Goal: Task Accomplishment & Management: Manage account settings

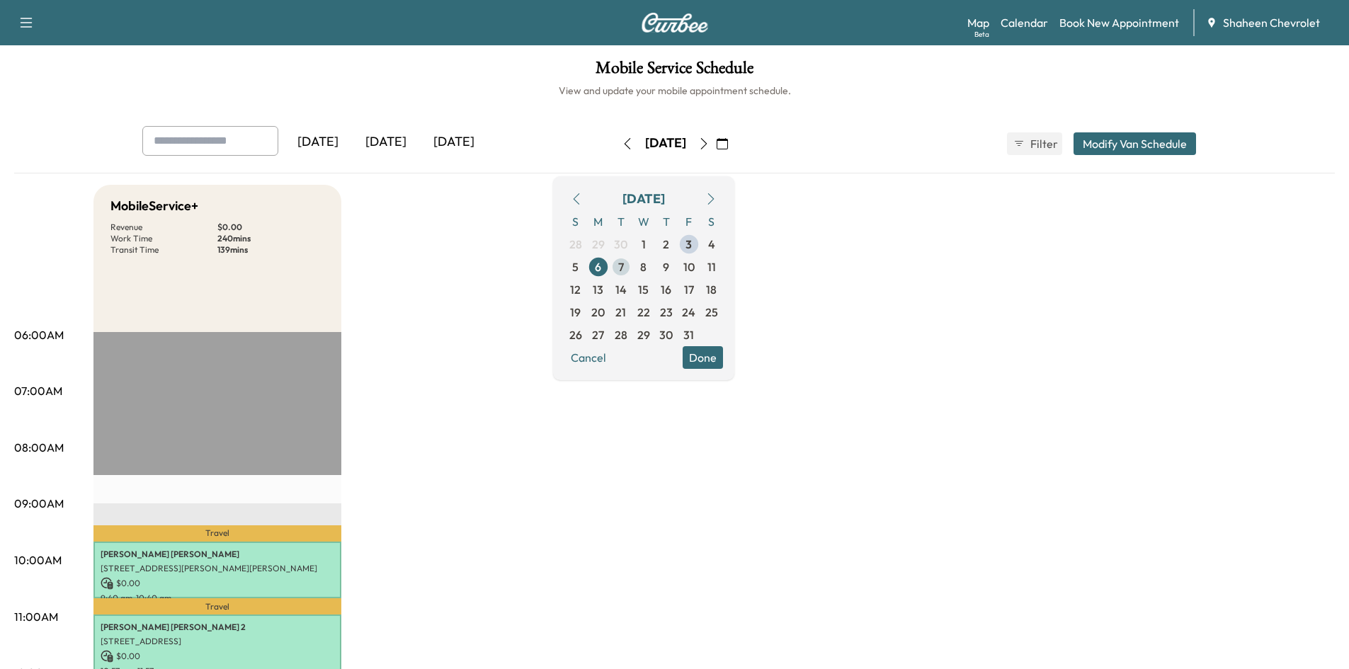
click at [632, 267] on span "7" at bounding box center [621, 267] width 23 height 23
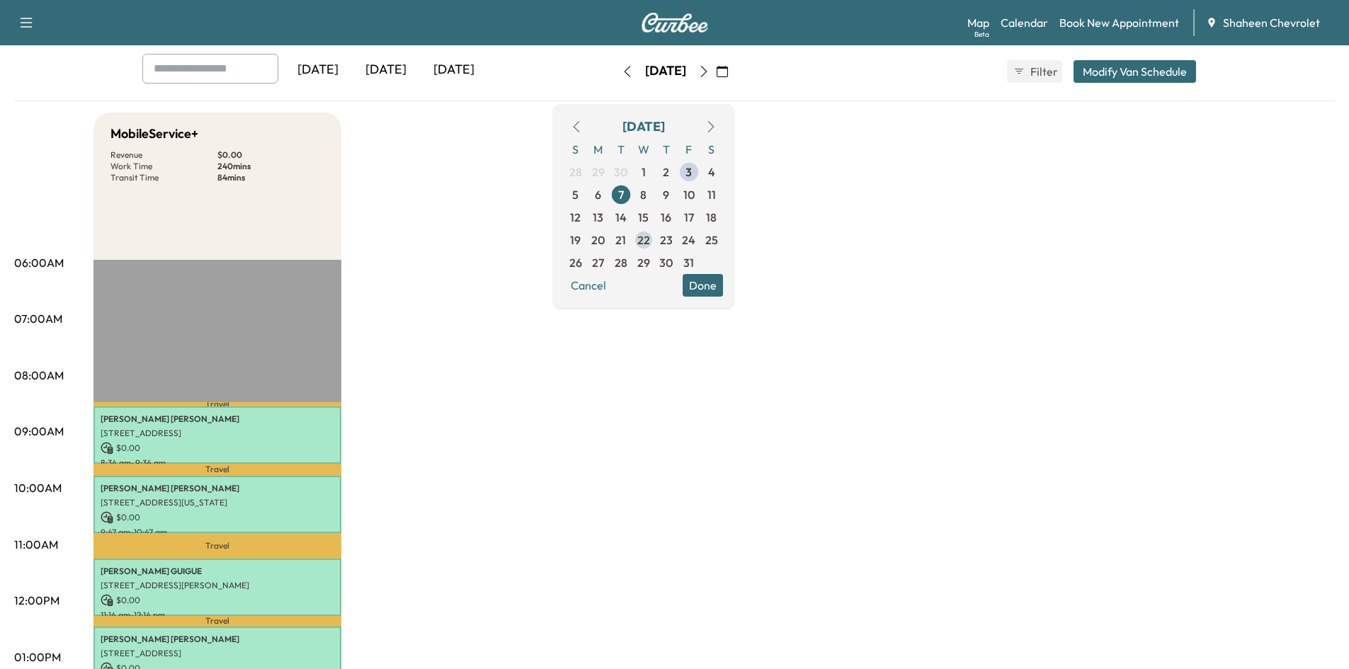
scroll to position [71, 0]
click at [655, 192] on span "8" at bounding box center [643, 196] width 23 height 23
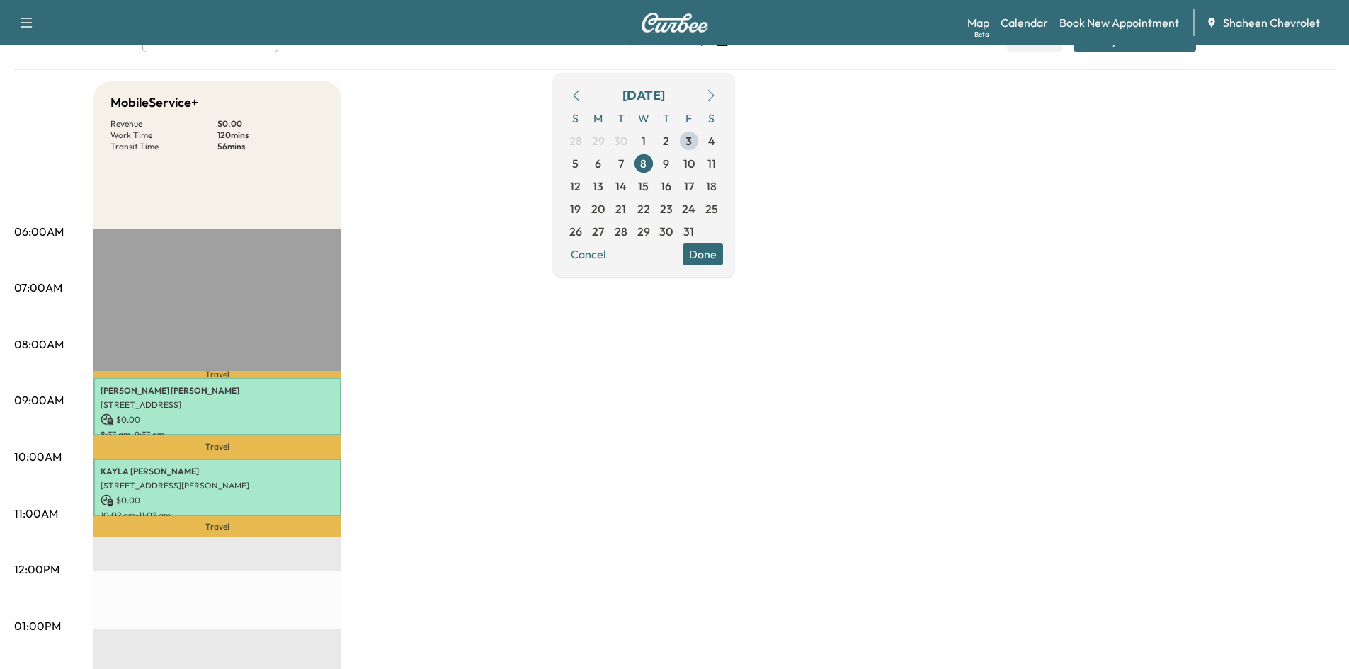
scroll to position [71, 0]
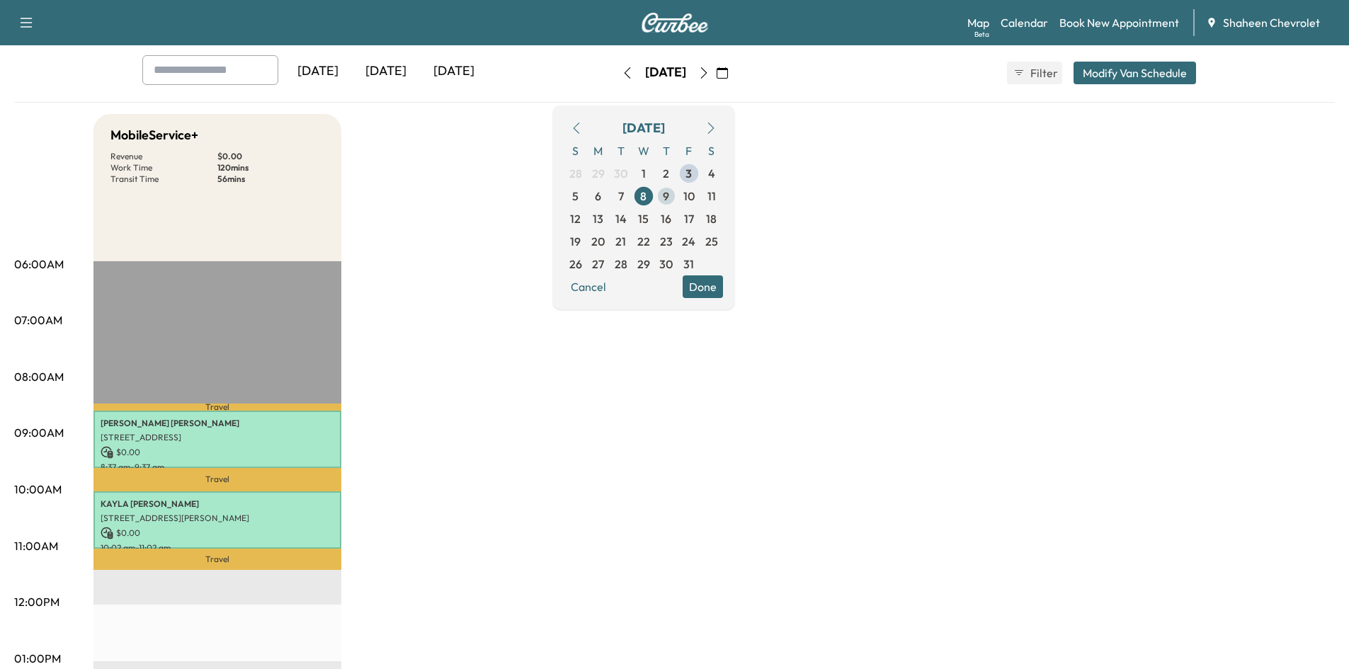
click at [678, 195] on span "9" at bounding box center [666, 196] width 23 height 23
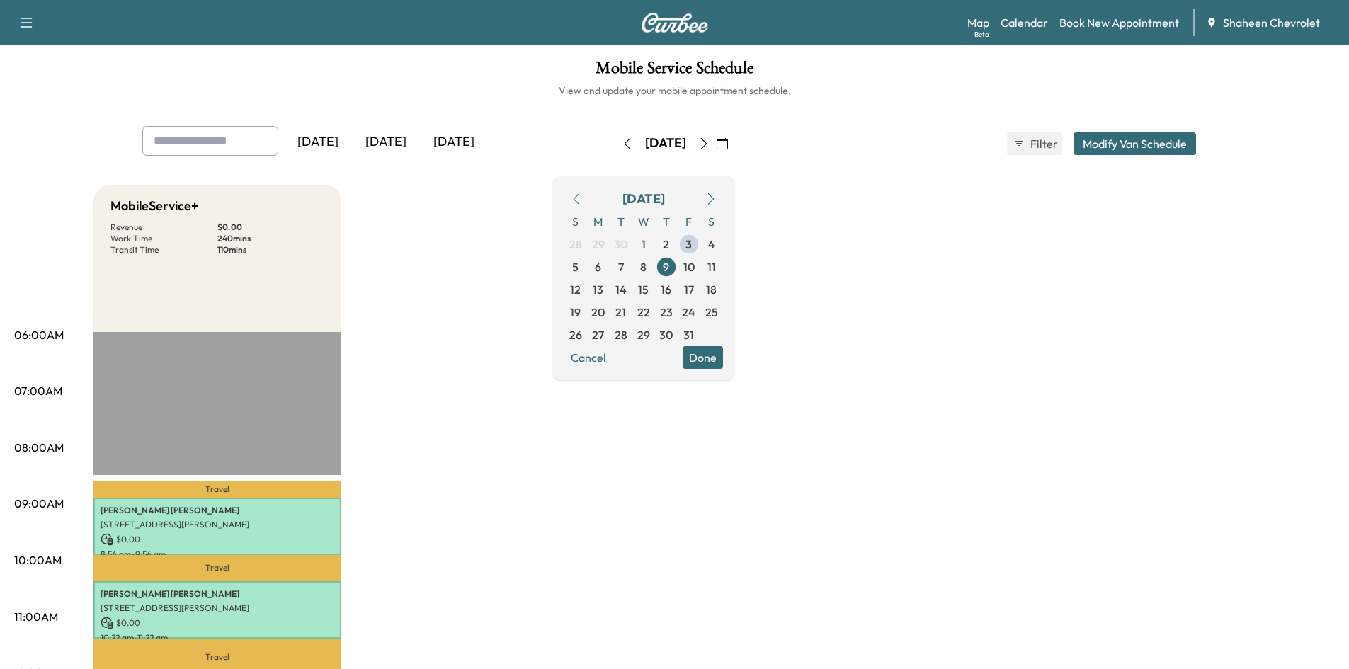
click at [622, 142] on icon "button" at bounding box center [627, 143] width 11 height 11
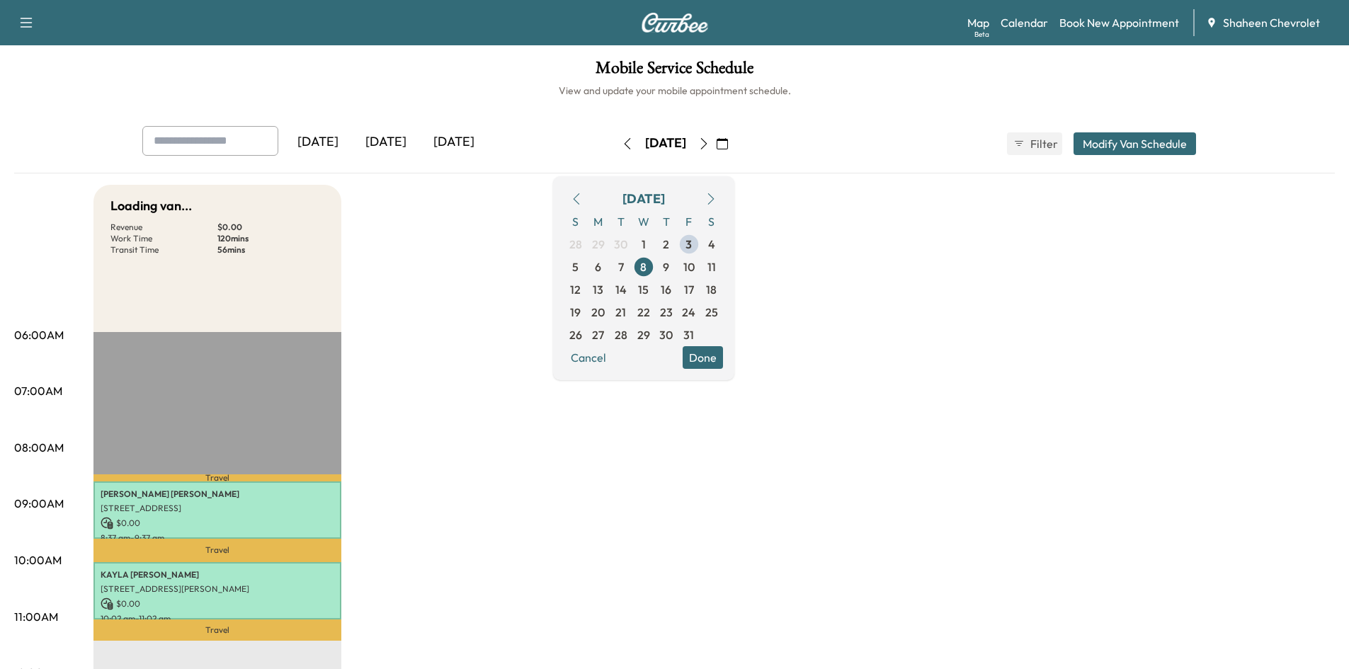
click at [615, 142] on button "button" at bounding box center [627, 143] width 24 height 23
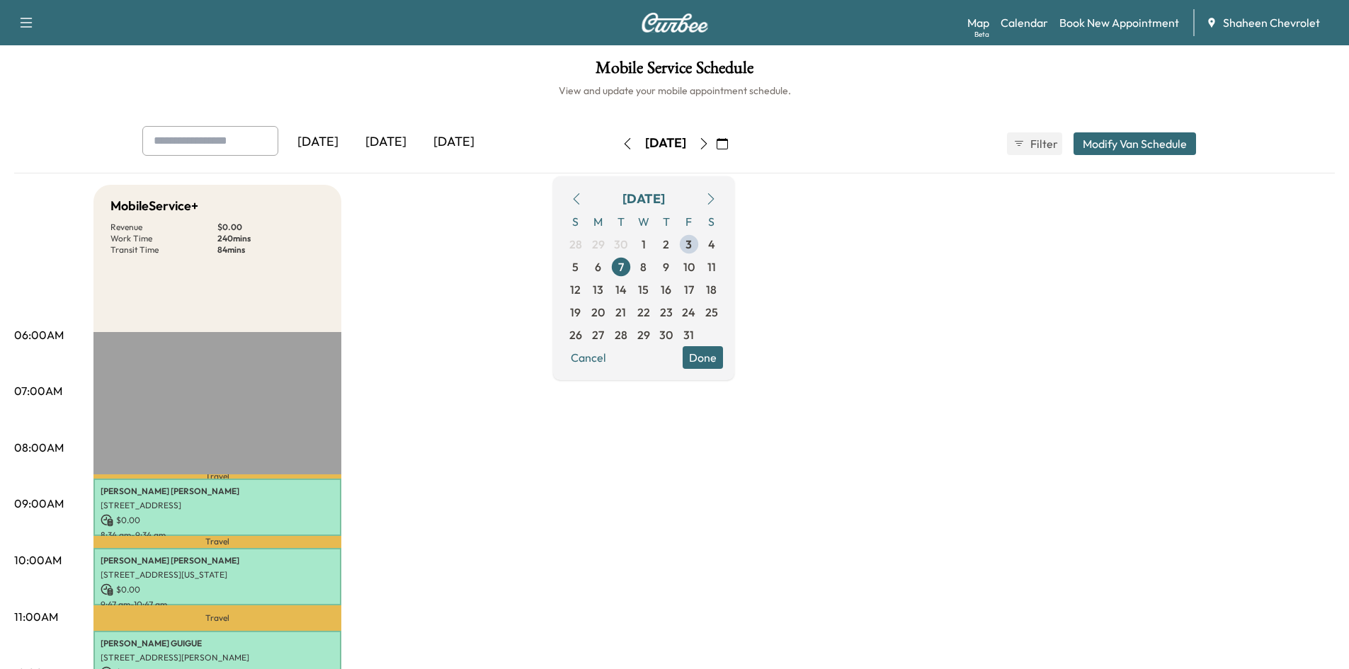
click at [622, 142] on icon "button" at bounding box center [627, 143] width 11 height 11
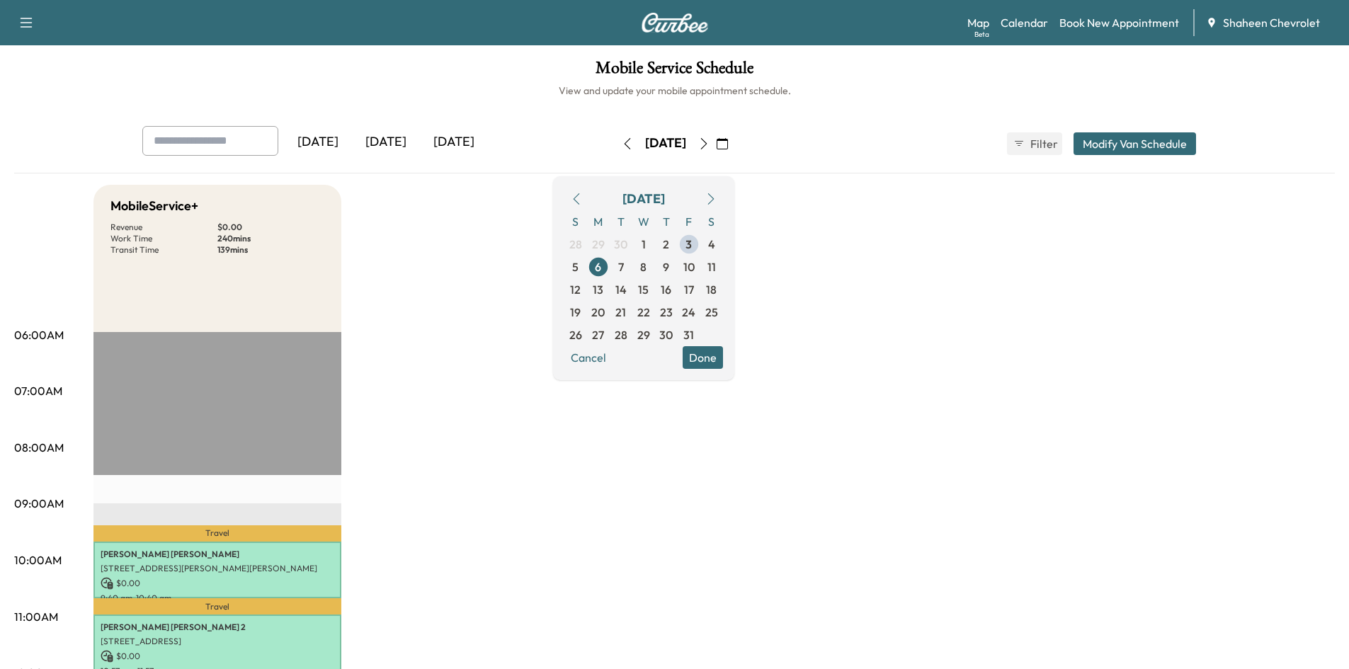
click at [709, 142] on icon "button" at bounding box center [703, 143] width 11 height 11
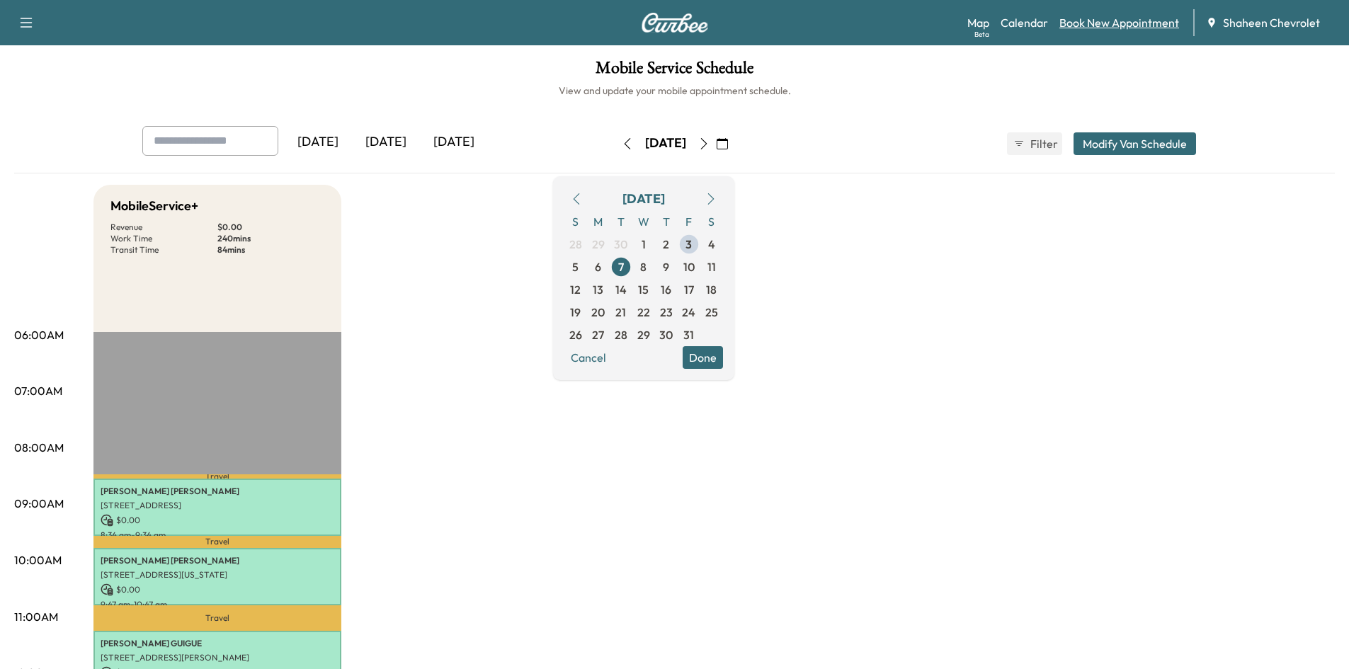
click at [1104, 25] on link "Book New Appointment" at bounding box center [1119, 22] width 120 height 17
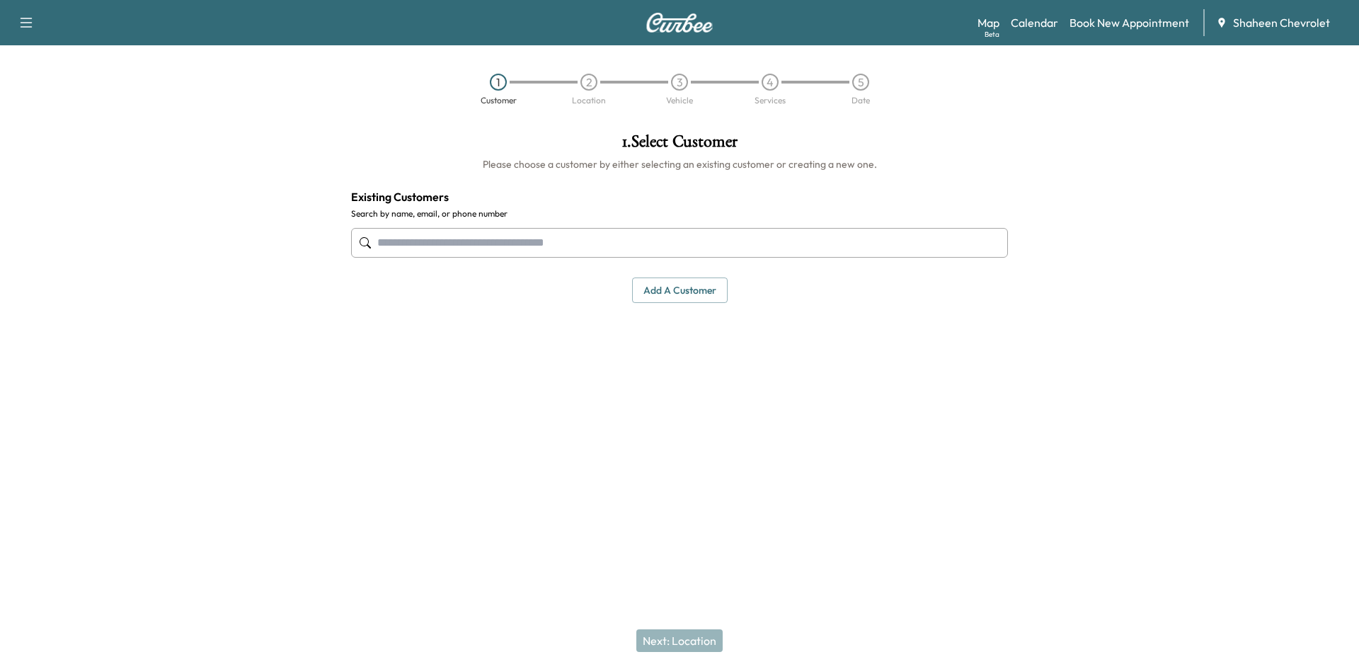
click at [622, 238] on input "text" at bounding box center [679, 243] width 657 height 30
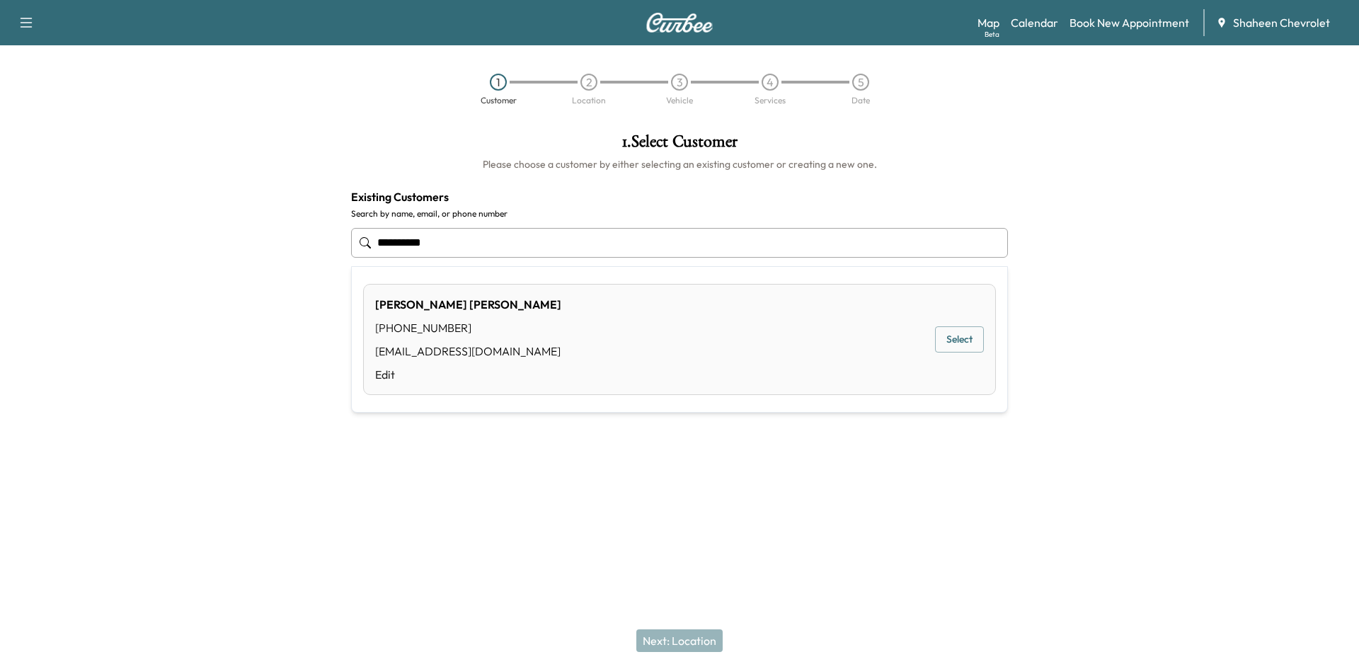
click at [961, 341] on button "Select" at bounding box center [959, 339] width 49 height 26
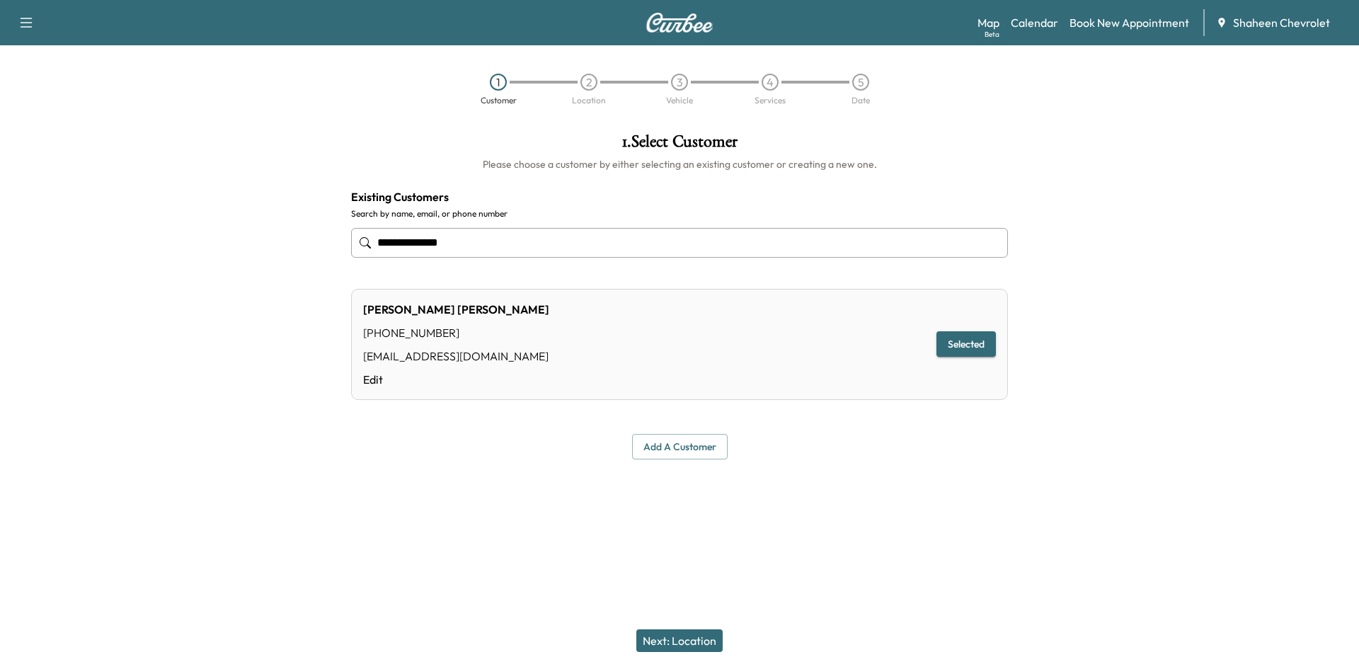
type input "**********"
click at [673, 638] on button "Next: Location" at bounding box center [679, 640] width 86 height 23
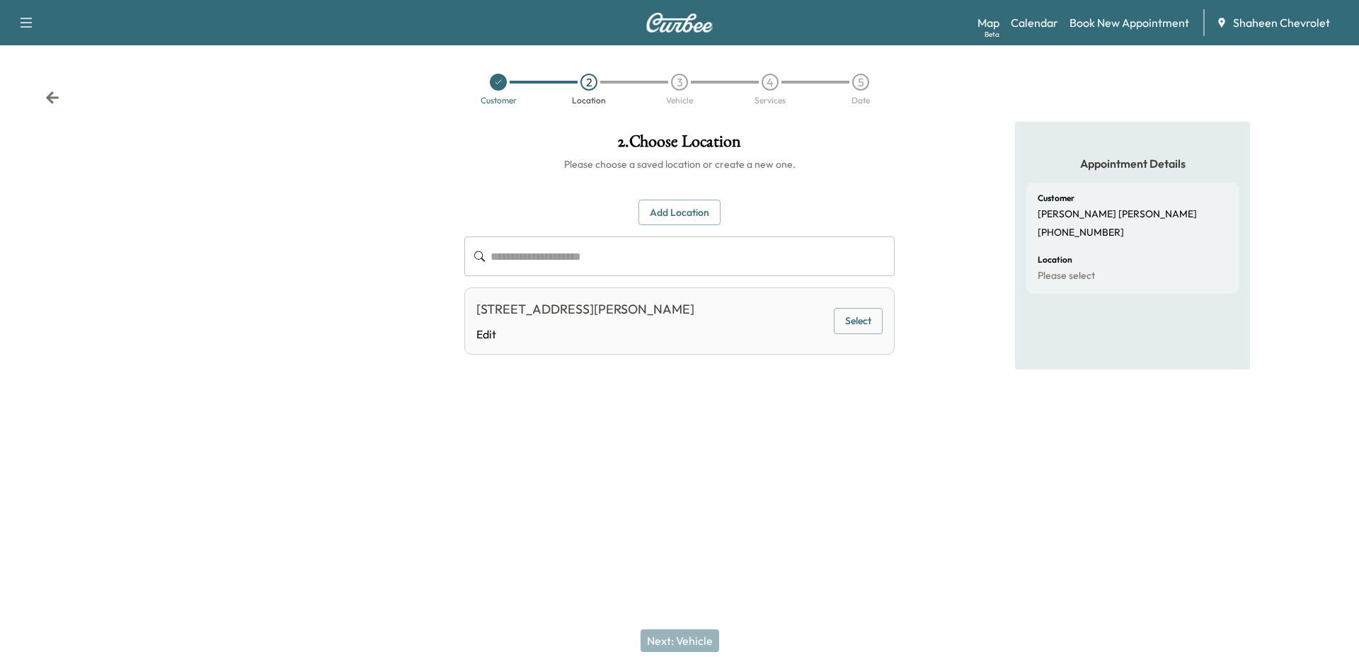
click at [673, 218] on button "Add Location" at bounding box center [680, 213] width 82 height 26
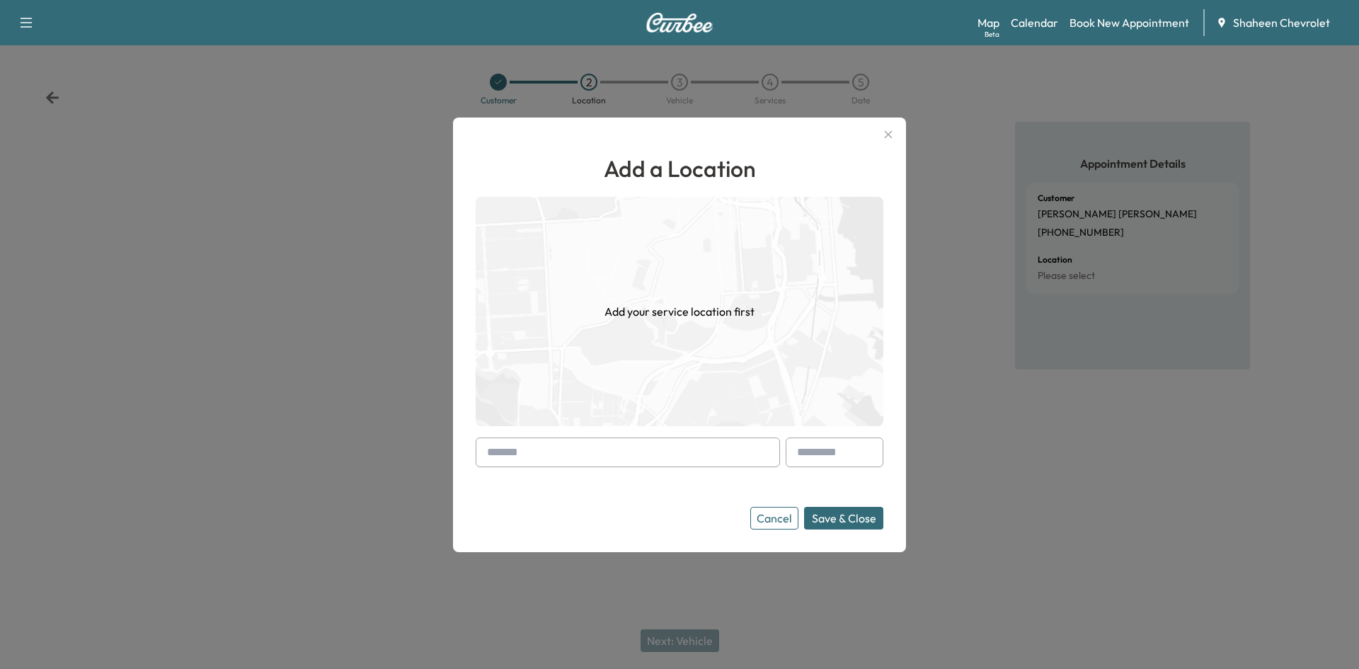
click at [568, 439] on input "text" at bounding box center [628, 453] width 304 height 30
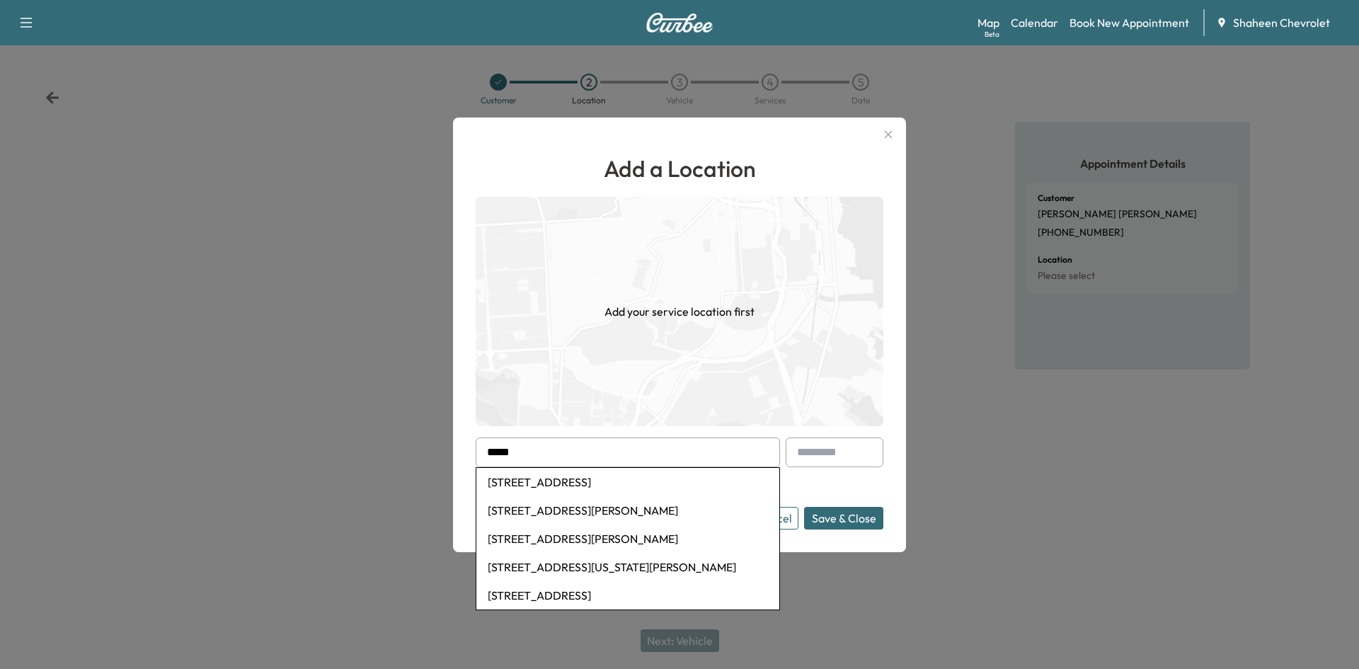
click at [588, 472] on li "[STREET_ADDRESS]" at bounding box center [627, 482] width 303 height 28
type input "**********"
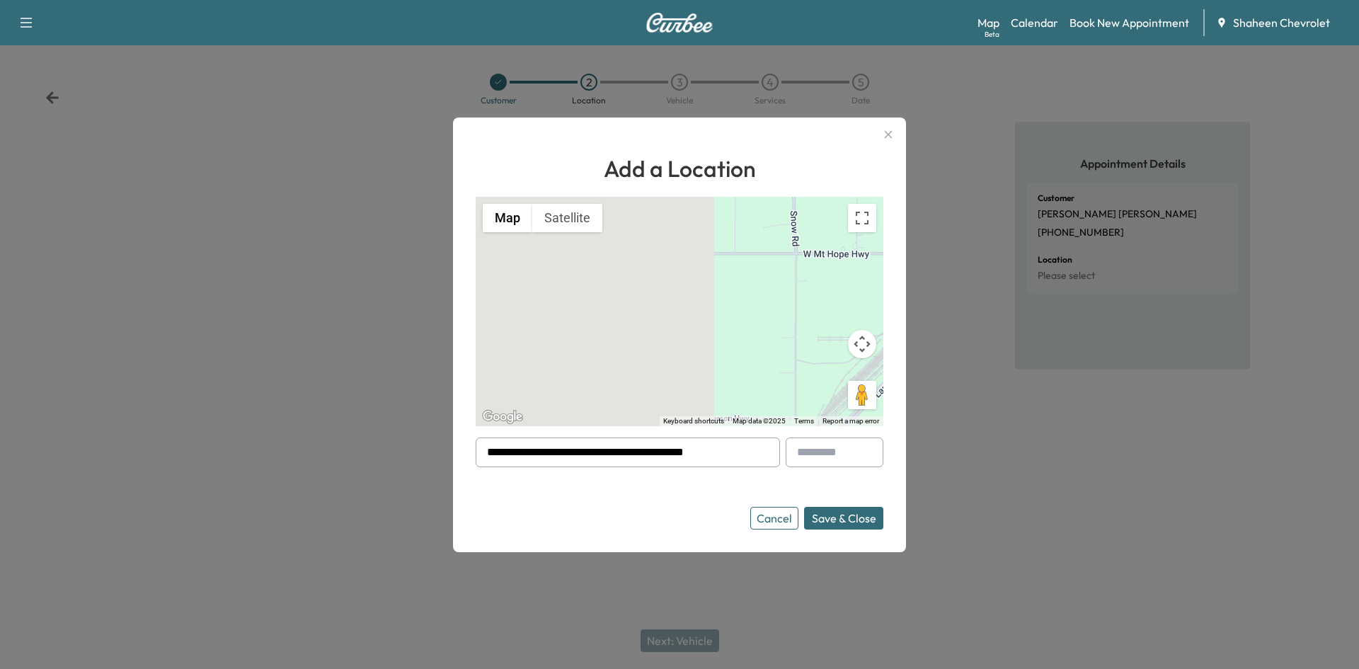
click at [871, 515] on button "Save & Close" at bounding box center [843, 518] width 79 height 23
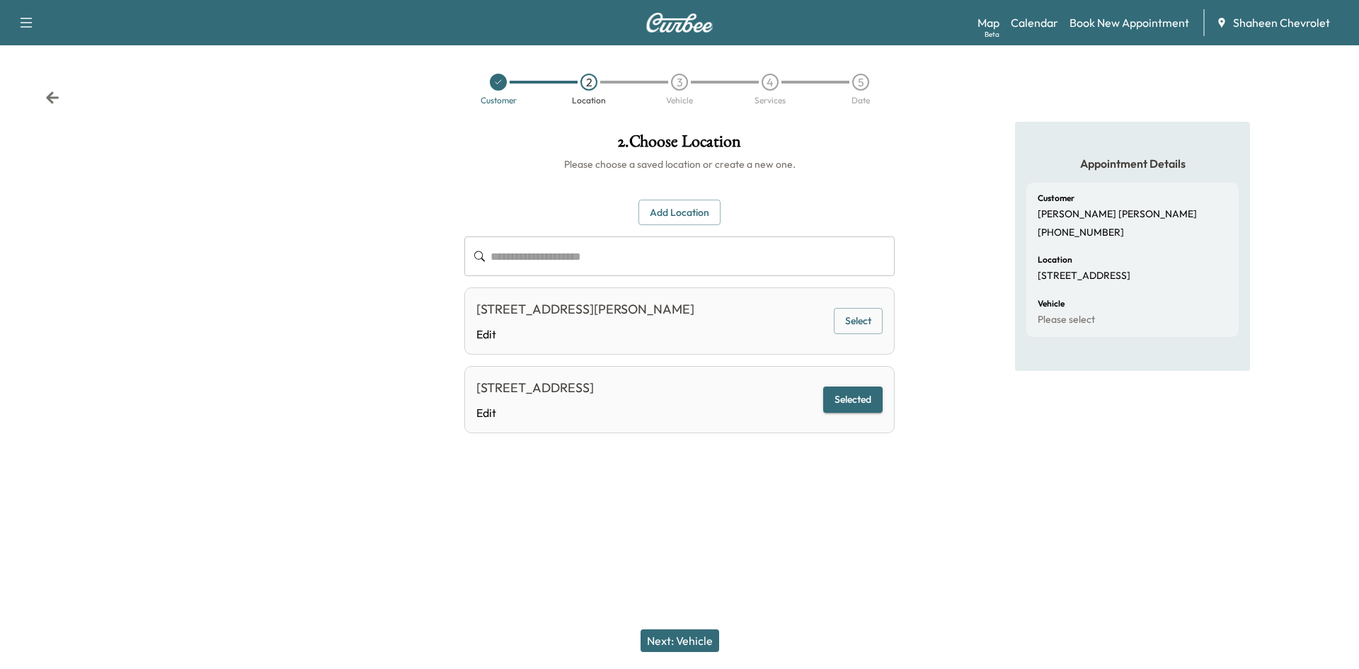
click at [702, 633] on button "Next: Vehicle" at bounding box center [680, 640] width 79 height 23
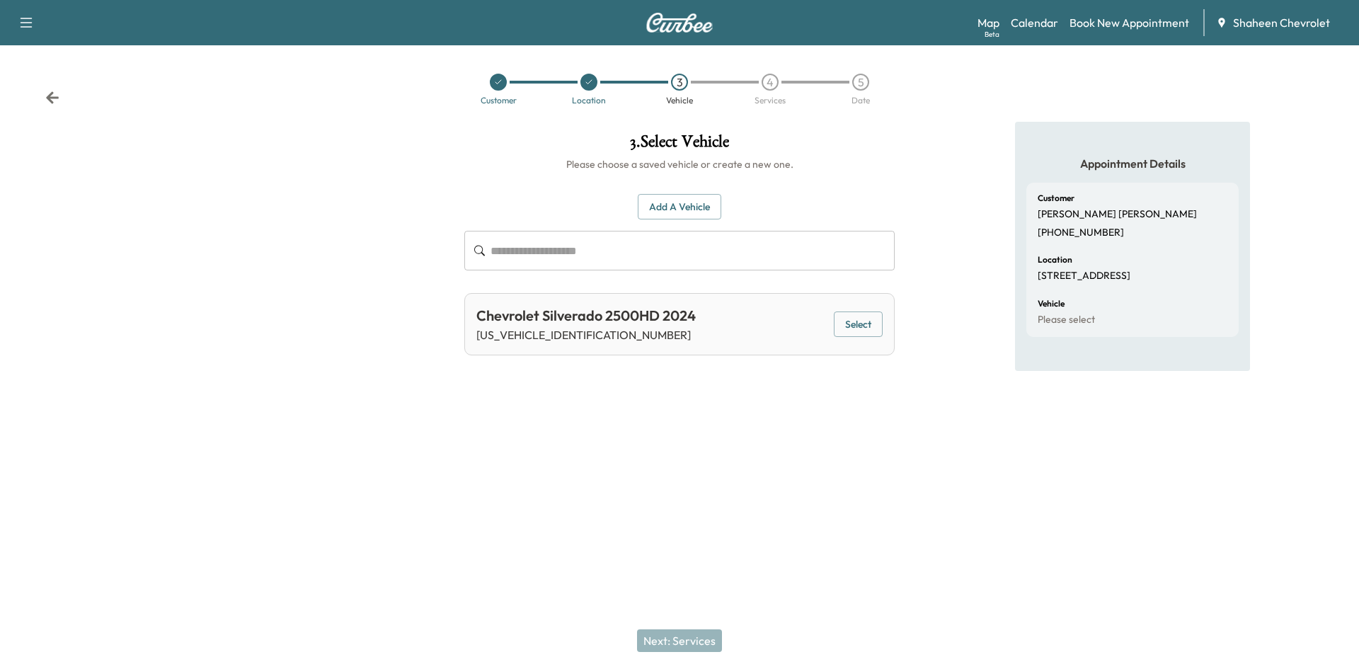
click at [846, 326] on button "Select" at bounding box center [858, 324] width 49 height 26
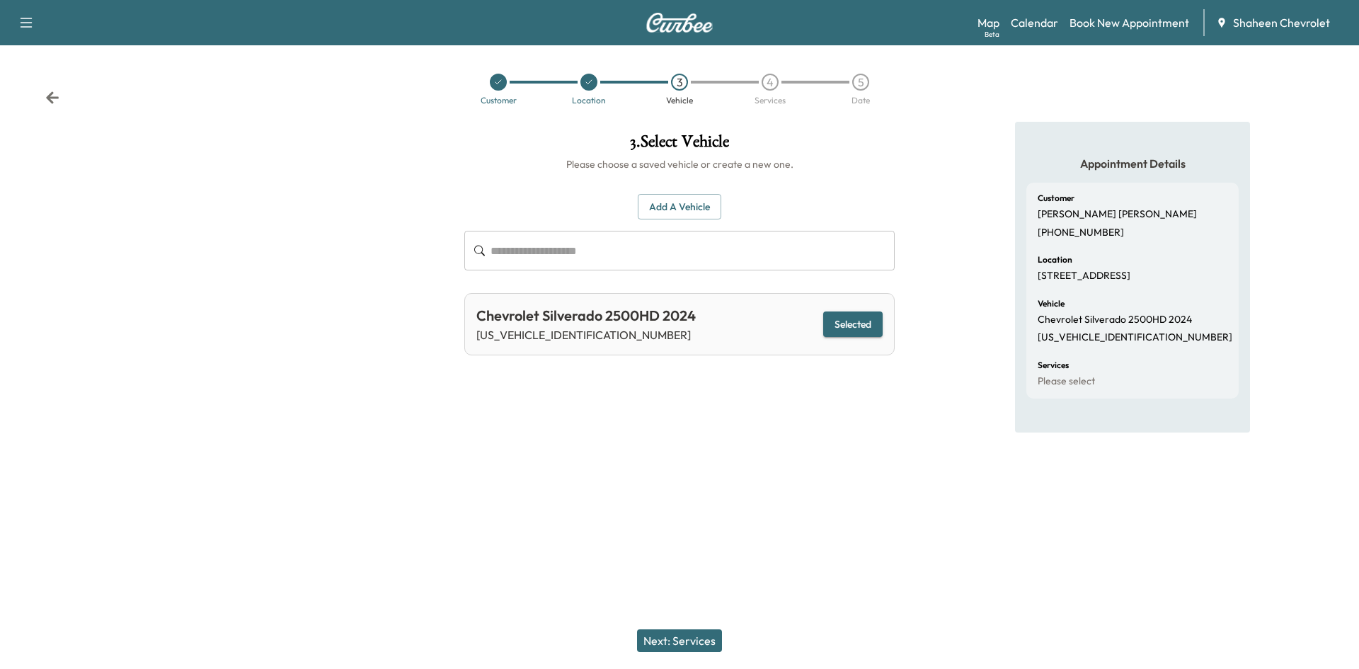
click at [689, 637] on button "Next: Services" at bounding box center [679, 640] width 85 height 23
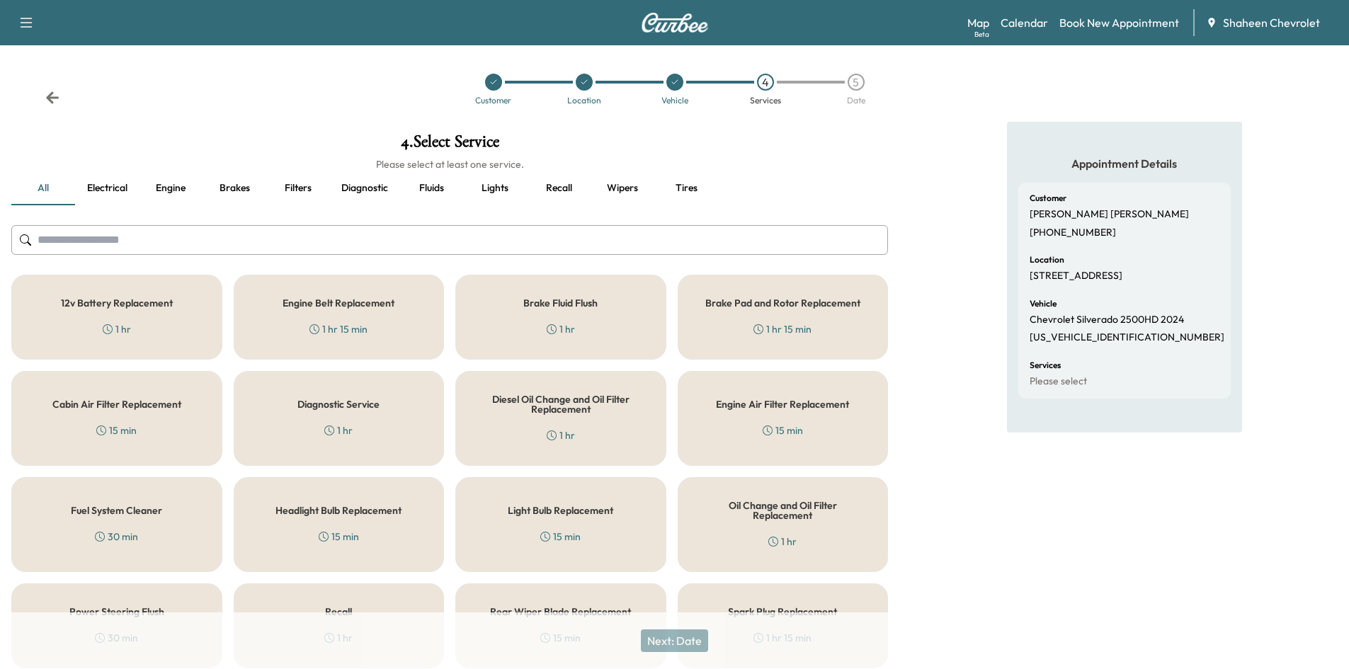
click at [324, 236] on input "text" at bounding box center [449, 240] width 876 height 30
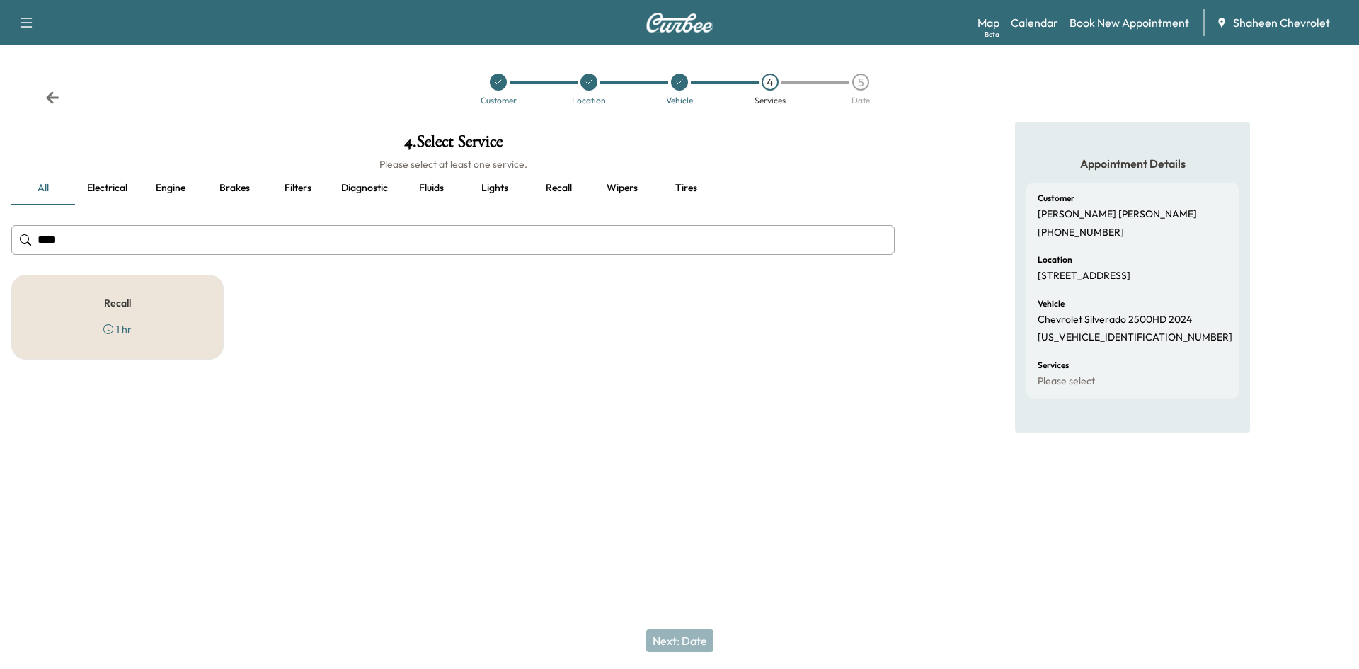
type input "****"
click at [154, 329] on div "Recall 1 hr" at bounding box center [117, 317] width 212 height 85
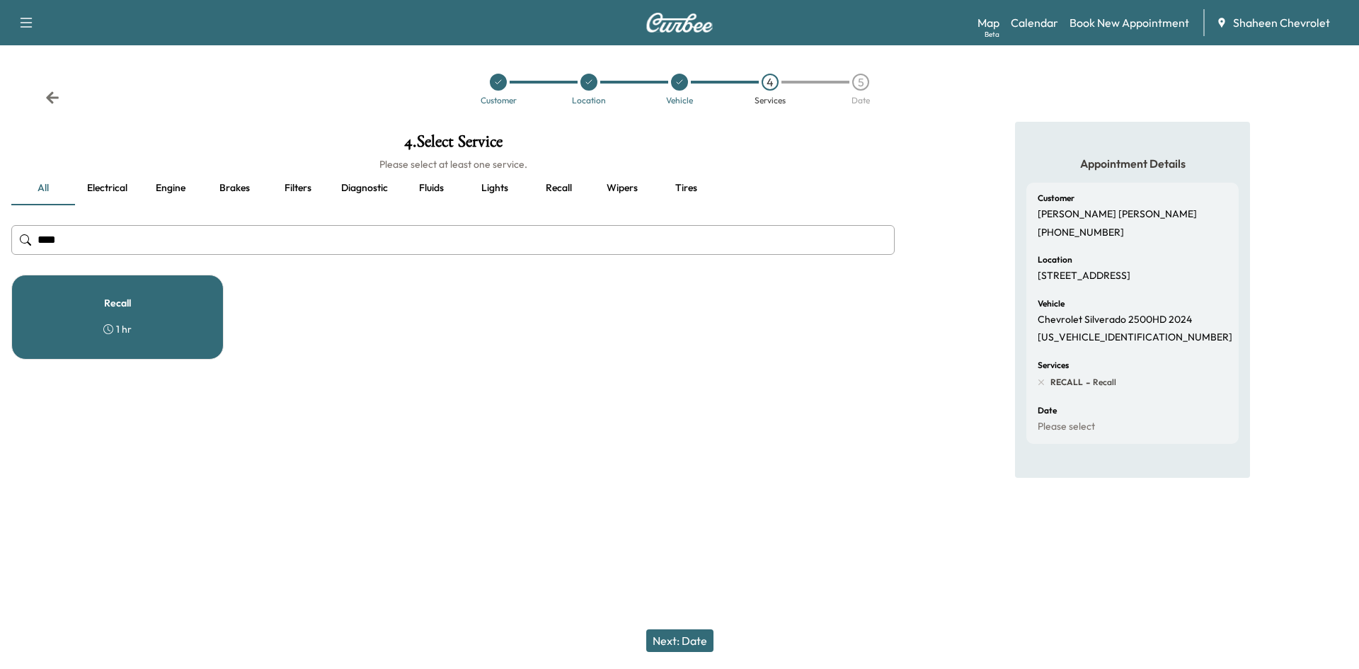
click at [699, 644] on button "Next: Date" at bounding box center [679, 640] width 67 height 23
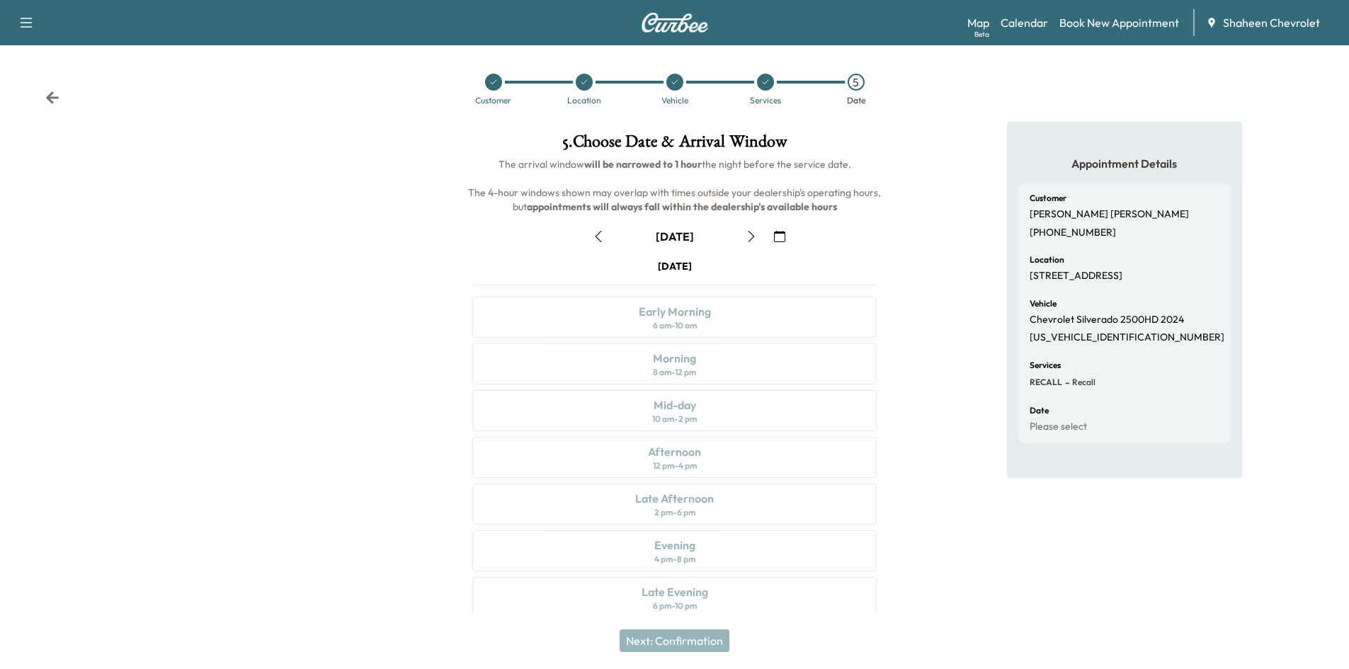
click at [745, 237] on icon "button" at bounding box center [750, 236] width 11 height 11
click at [749, 237] on icon "button" at bounding box center [750, 236] width 11 height 11
click at [692, 467] on div "12 pm - 4 pm" at bounding box center [675, 465] width 44 height 11
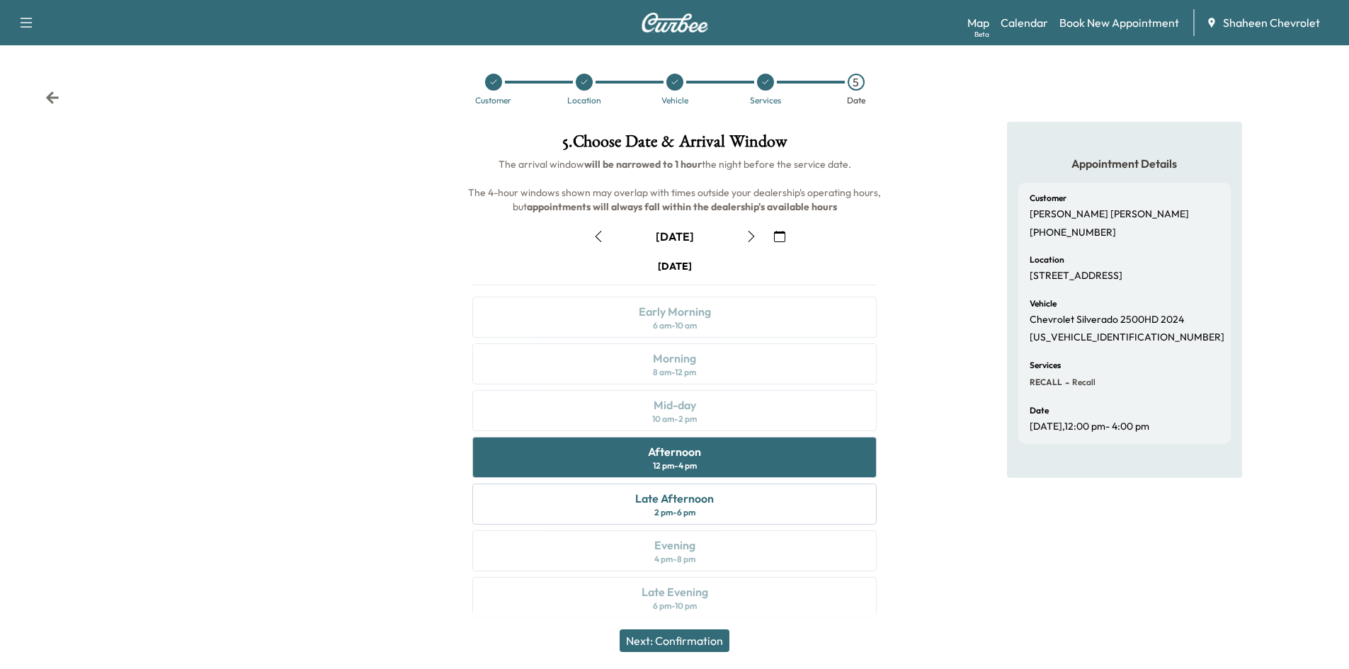
click at [695, 636] on button "Next: Confirmation" at bounding box center [674, 640] width 110 height 23
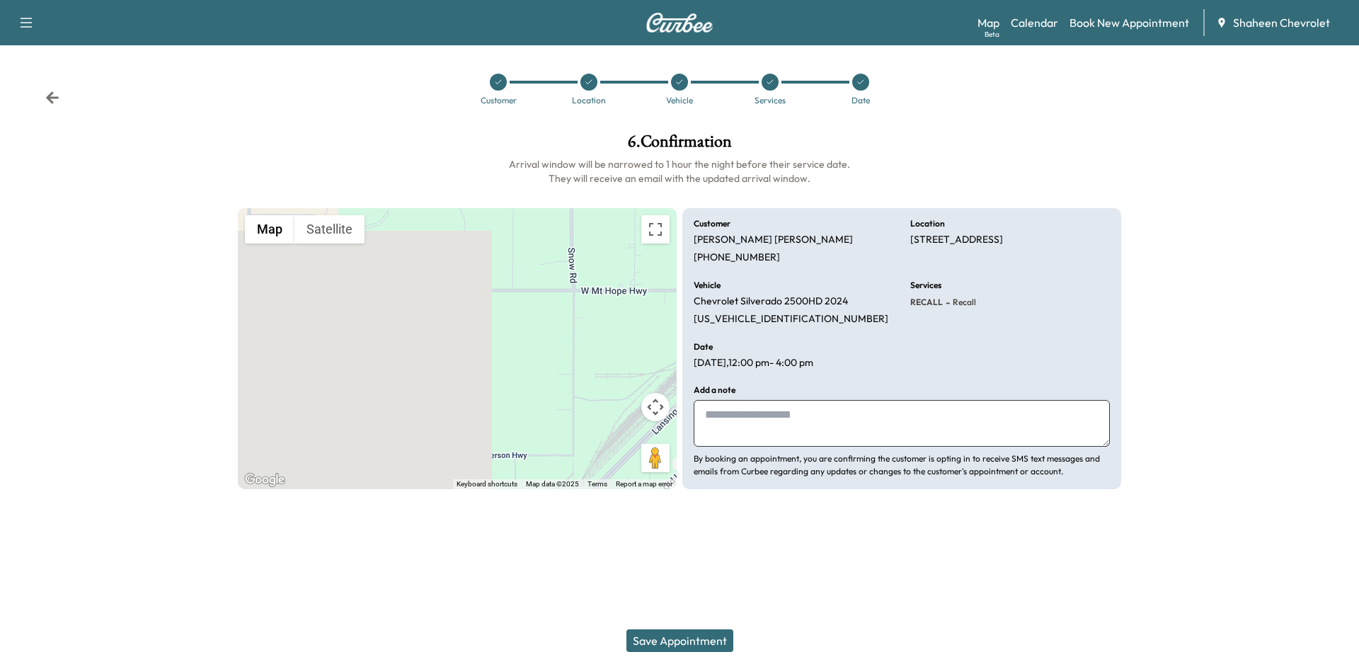
click at [798, 419] on textarea at bounding box center [902, 423] width 416 height 47
click at [857, 416] on textarea "**********" at bounding box center [902, 423] width 416 height 47
type textarea "**********"
click at [690, 646] on button "Save Appointment" at bounding box center [680, 640] width 107 height 23
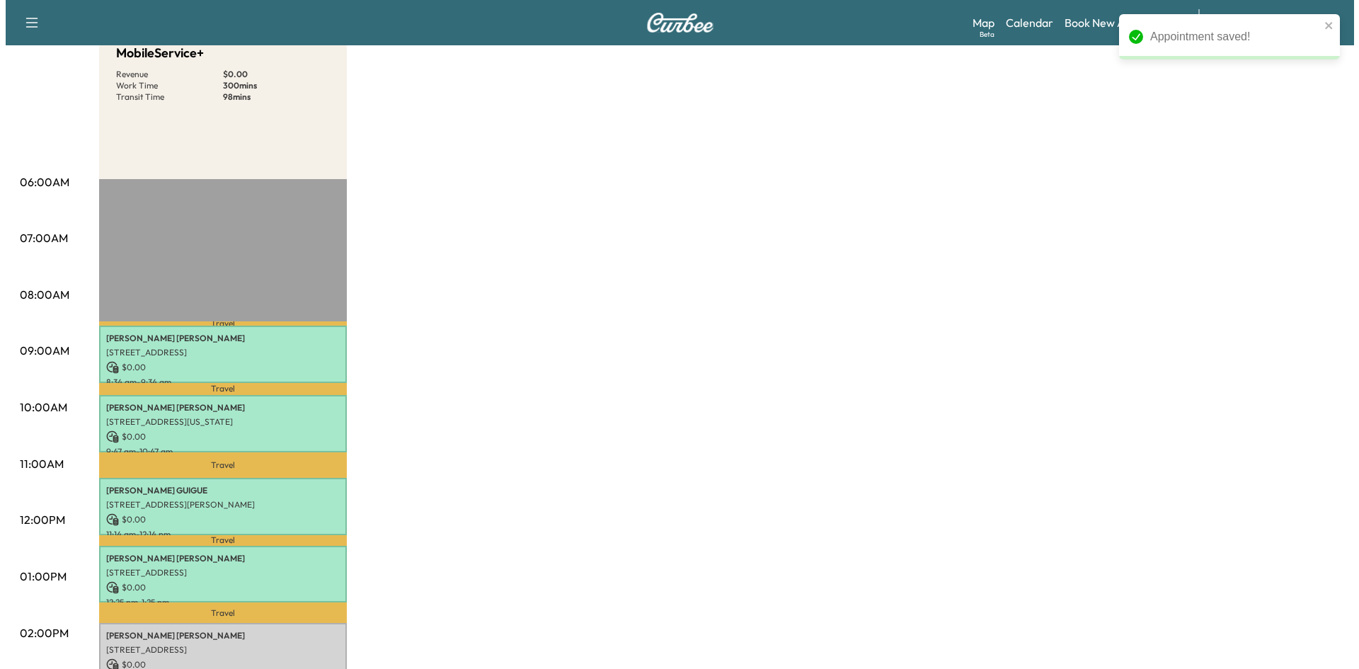
scroll to position [283, 0]
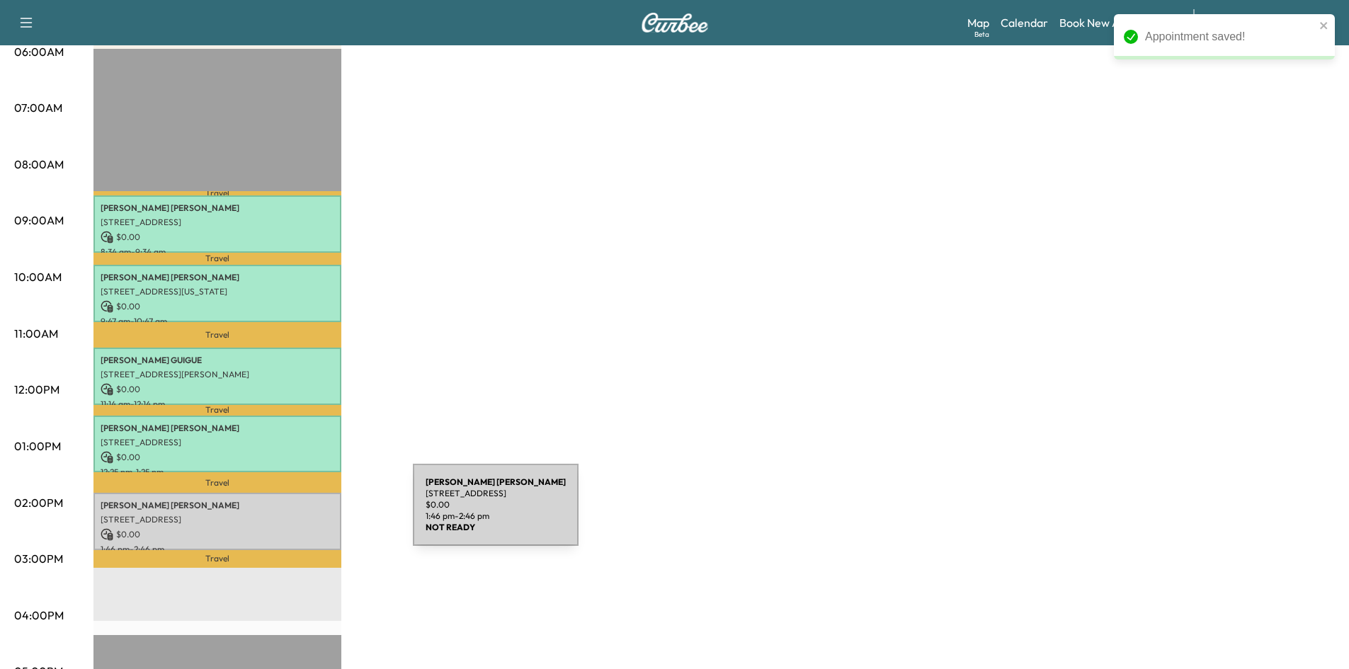
click at [307, 514] on p "[STREET_ADDRESS]" at bounding box center [218, 519] width 234 height 11
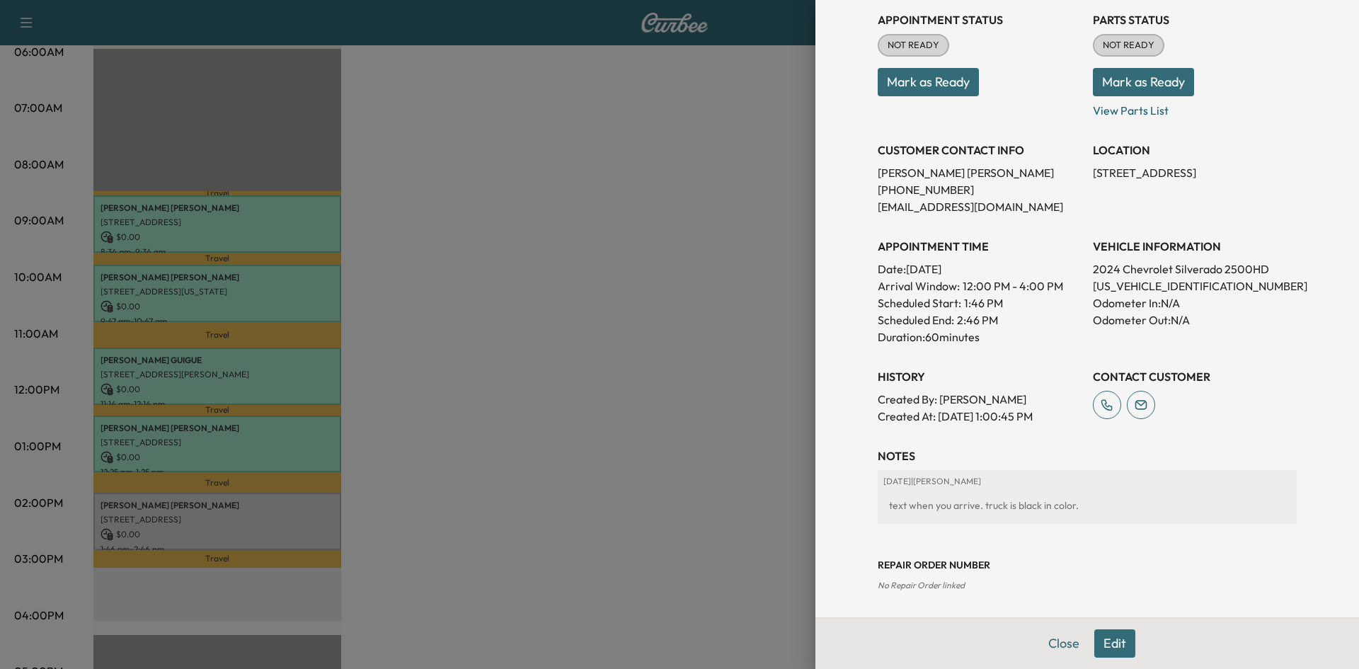
scroll to position [169, 0]
click at [1102, 642] on button "Edit" at bounding box center [1114, 643] width 41 height 28
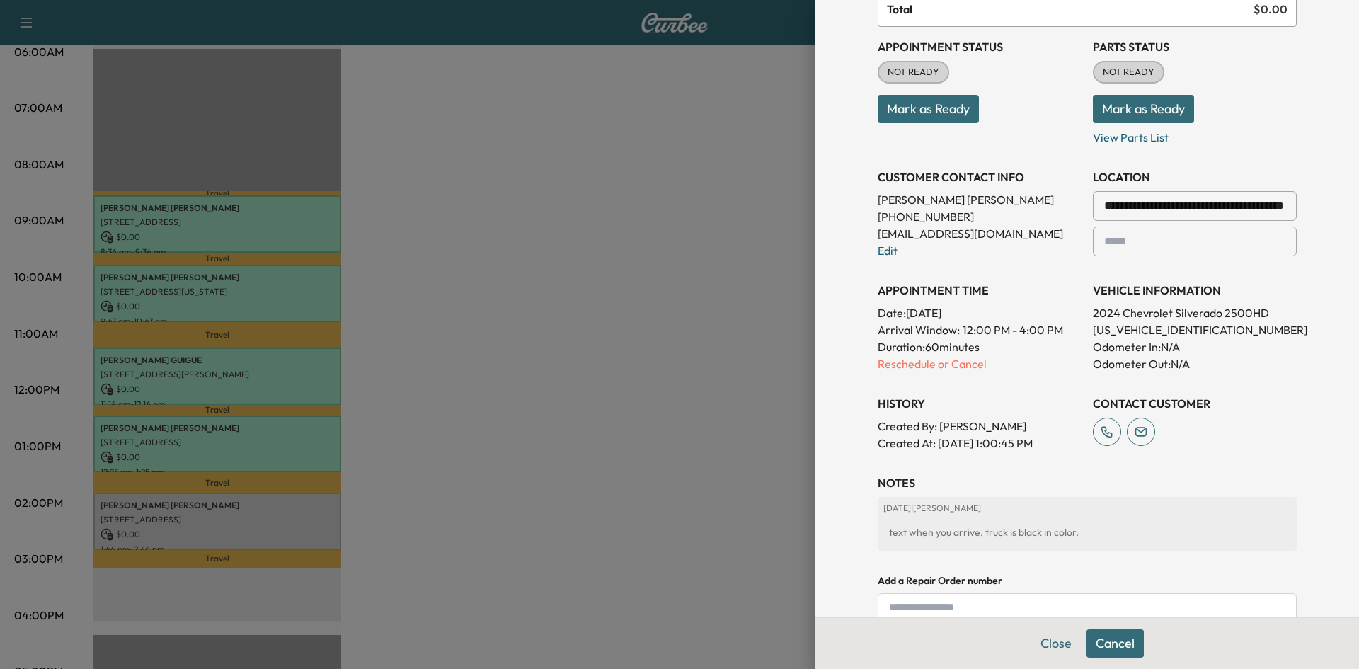
scroll to position [199, 0]
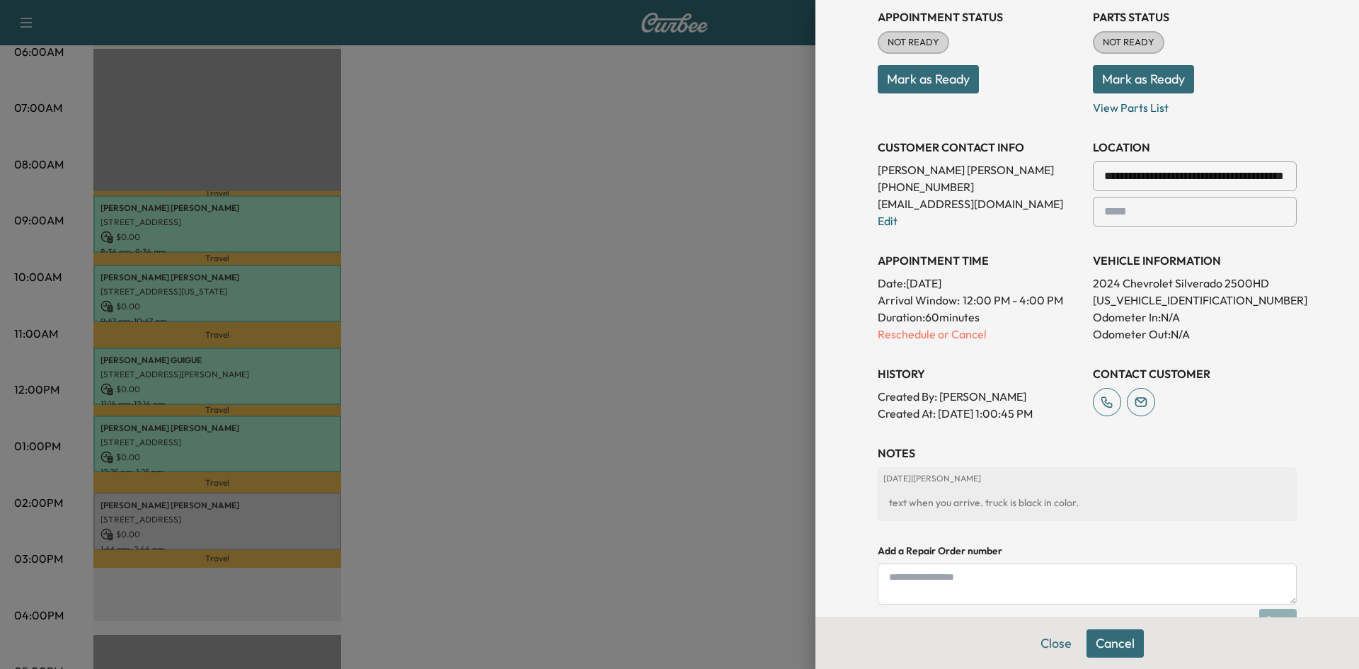
click at [987, 579] on textarea at bounding box center [1087, 584] width 419 height 41
type textarea "*"
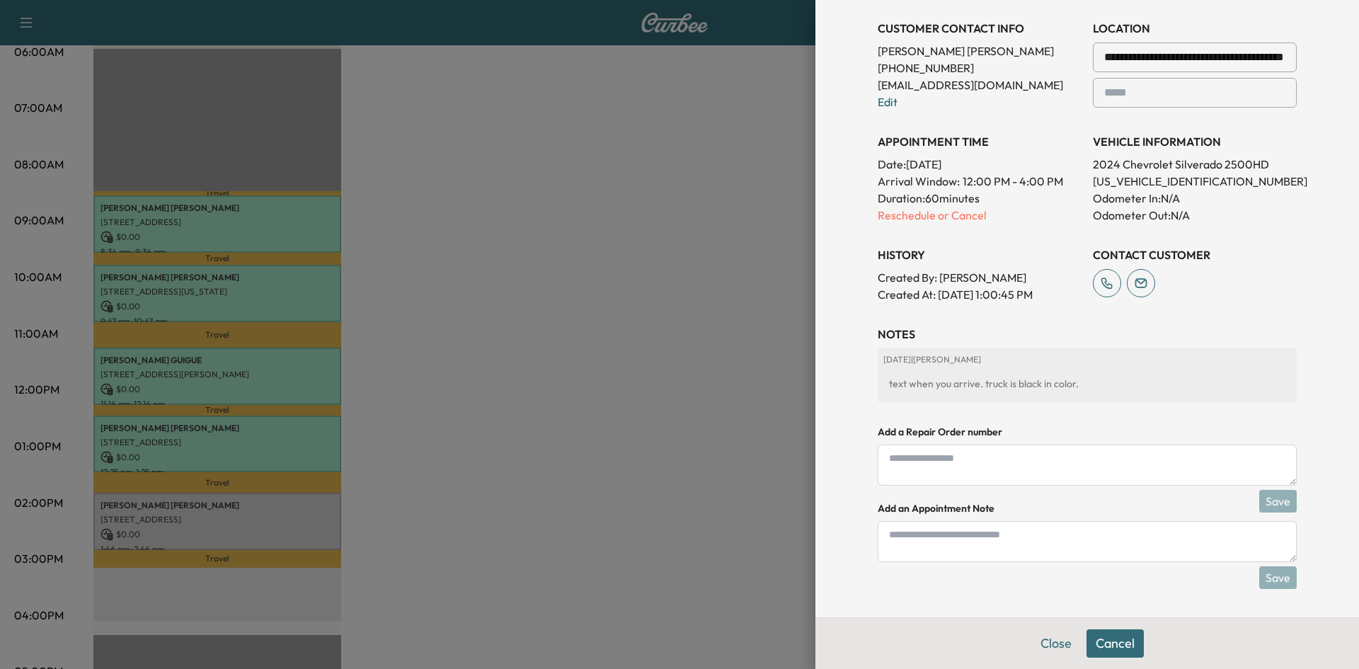
click at [945, 544] on textarea at bounding box center [1087, 541] width 419 height 41
type textarea "**********"
click at [1268, 576] on button "Save" at bounding box center [1278, 577] width 38 height 23
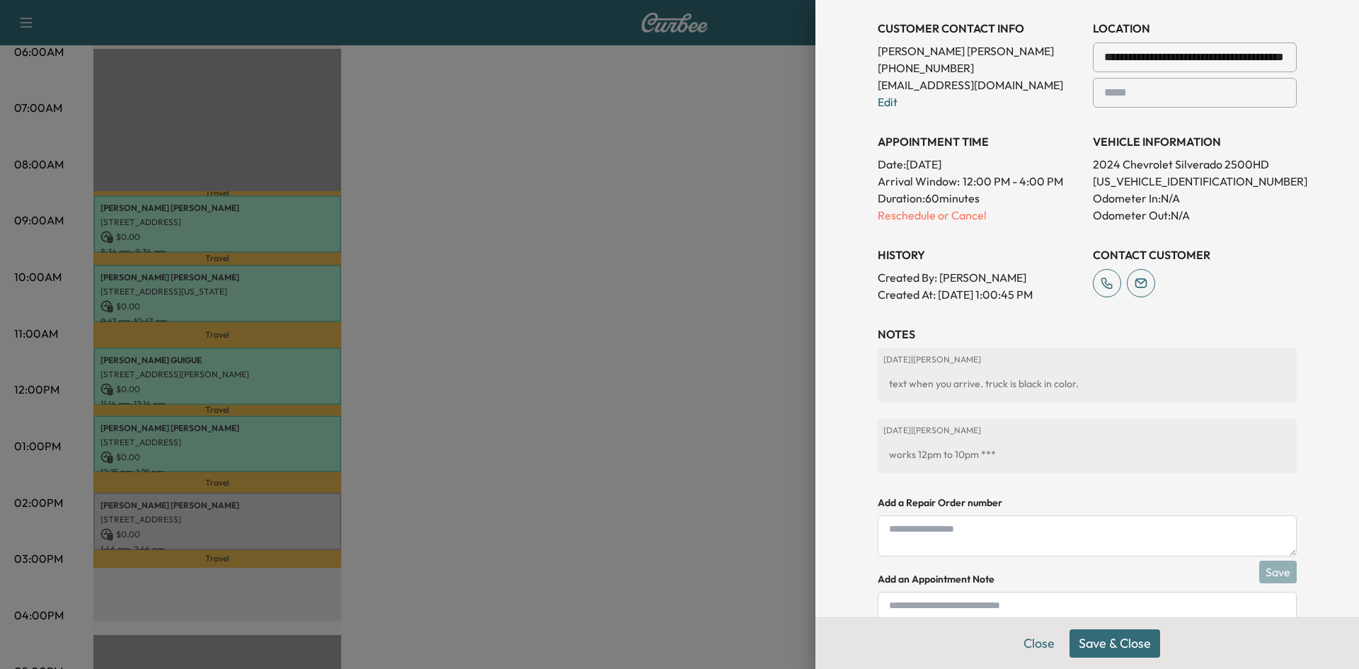
click at [1107, 643] on button "Save & Close" at bounding box center [1115, 643] width 91 height 28
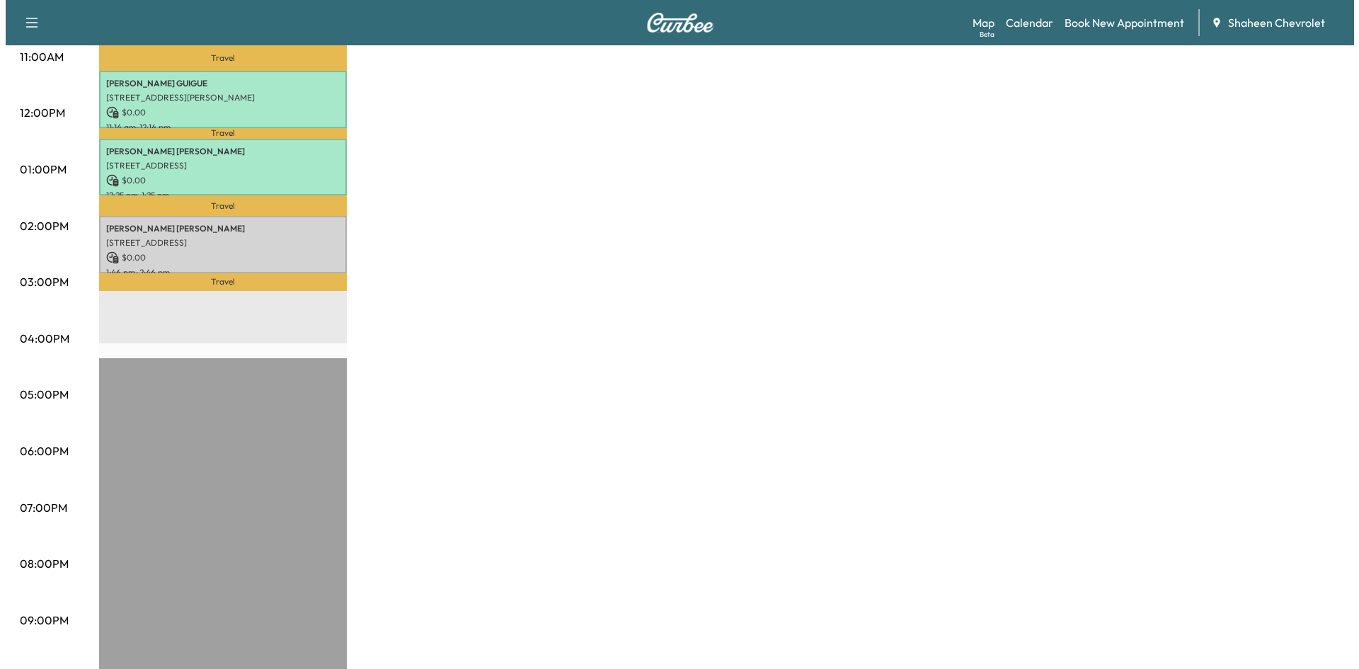
scroll to position [309, 0]
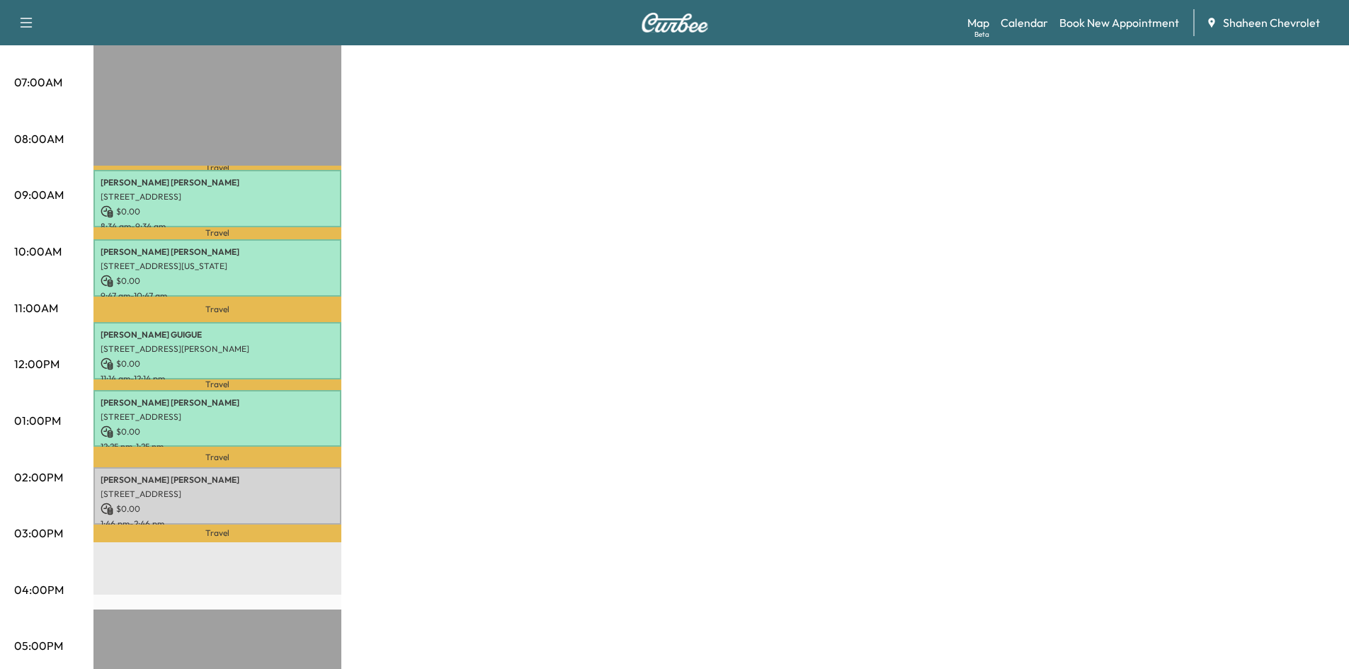
click at [334, 489] on div "[PERSON_NAME] [STREET_ADDRESS] $ 0.00 1:46 pm - 2:46 pm" at bounding box center [217, 495] width 248 height 57
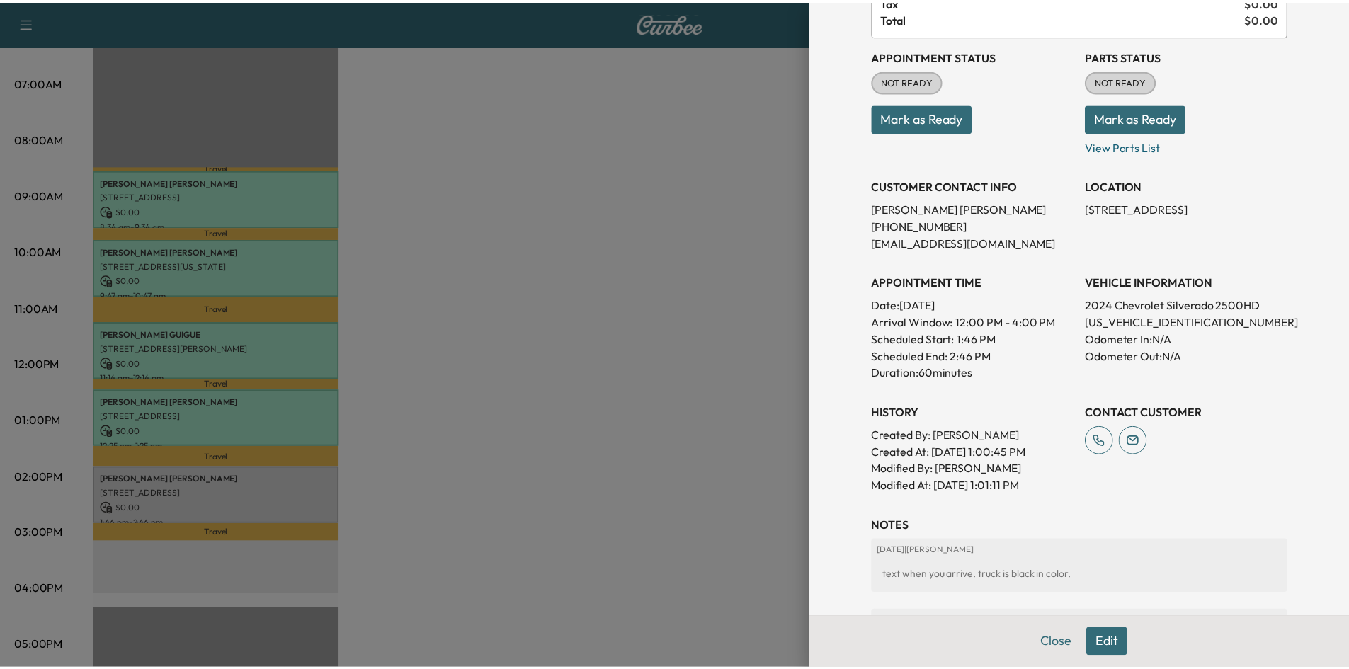
scroll to position [0, 0]
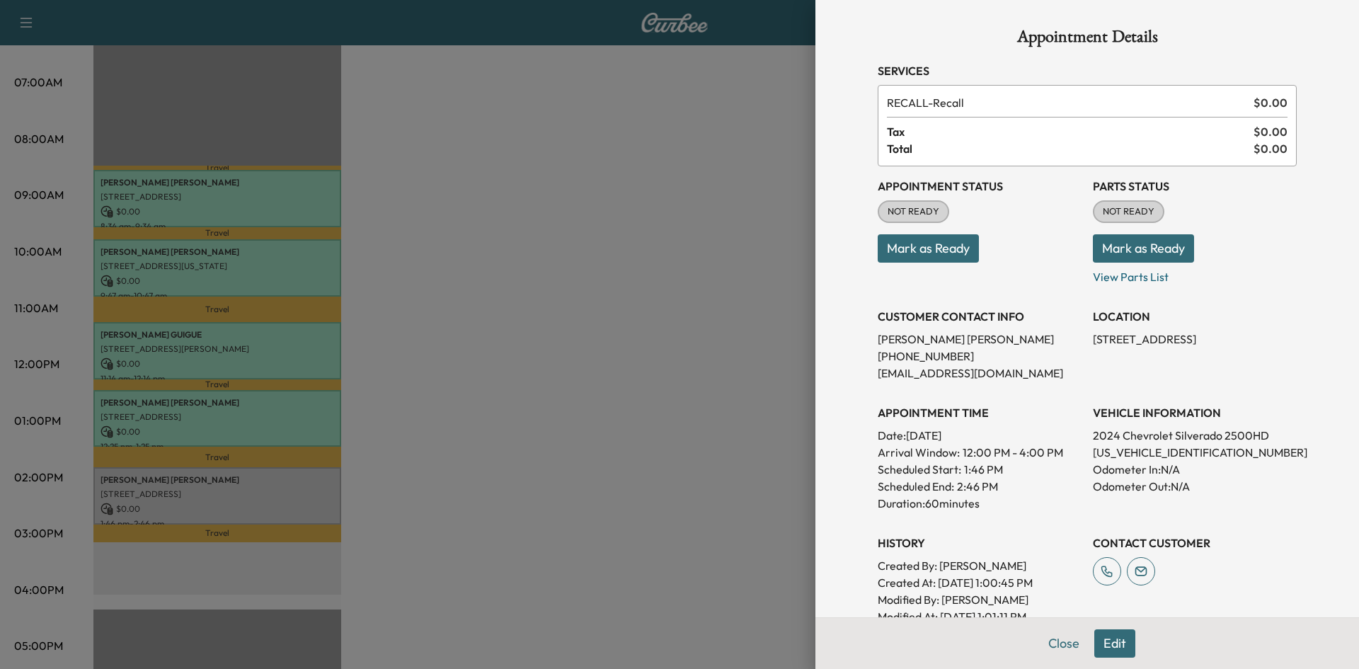
click at [951, 243] on button "Mark as Ready" at bounding box center [928, 248] width 101 height 28
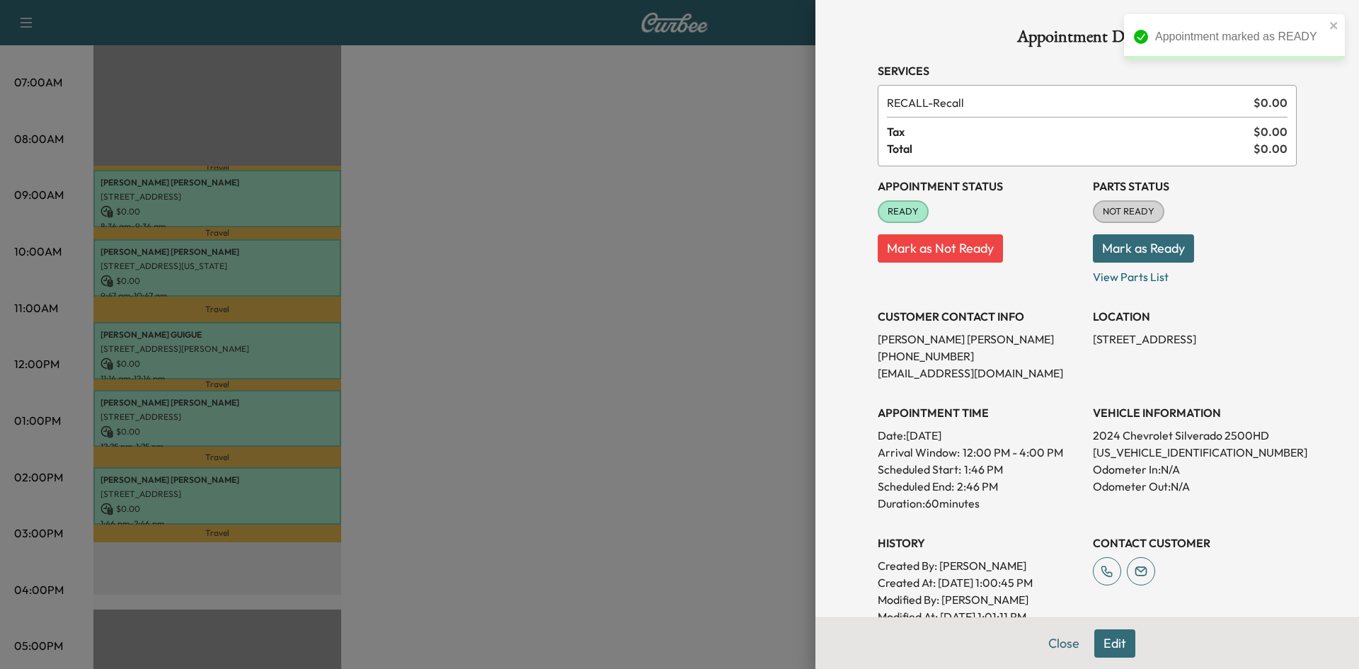
click at [1130, 250] on button "Mark as Ready" at bounding box center [1143, 248] width 101 height 28
click at [687, 284] on div at bounding box center [679, 334] width 1359 height 669
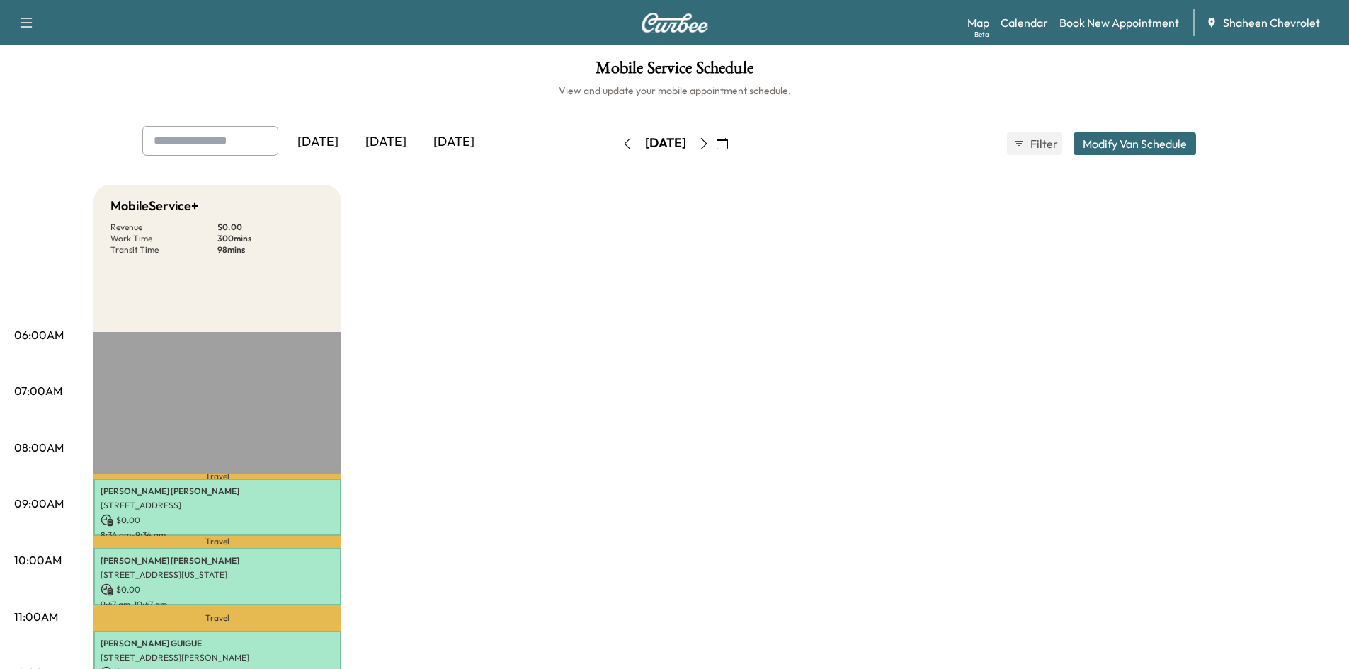
click at [624, 148] on icon "button" at bounding box center [627, 143] width 6 height 11
